Goal: Entertainment & Leisure: Consume media (video, audio)

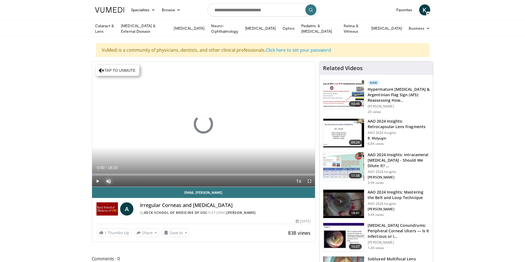
click at [109, 181] on span "Video Player" at bounding box center [108, 181] width 11 height 11
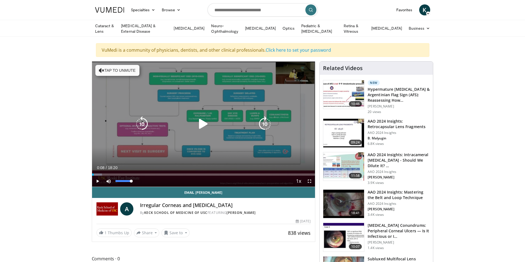
click at [122, 70] on div "10 seconds Tap to unmute" at bounding box center [203, 124] width 223 height 125
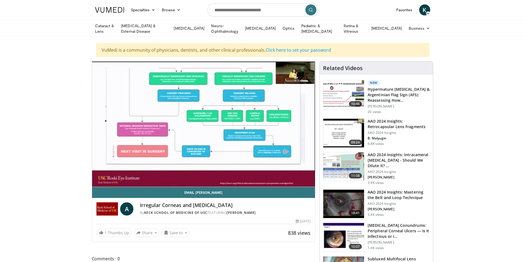
click at [239, 119] on div "Video Player" at bounding box center [203, 124] width 134 height 11
click at [123, 234] on link "1 Thumbs Up" at bounding box center [113, 233] width 35 height 9
click at [211, 127] on icon "Video Player" at bounding box center [203, 124] width 15 height 15
